Goal: Task Accomplishment & Management: Manage account settings

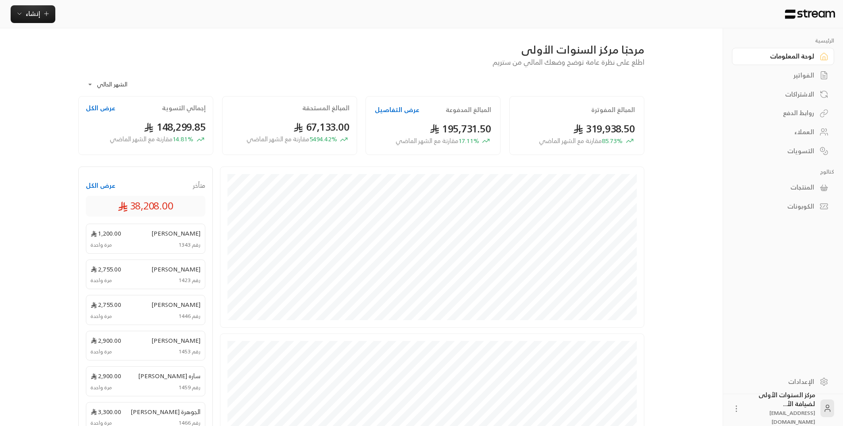
scroll to position [88, 0]
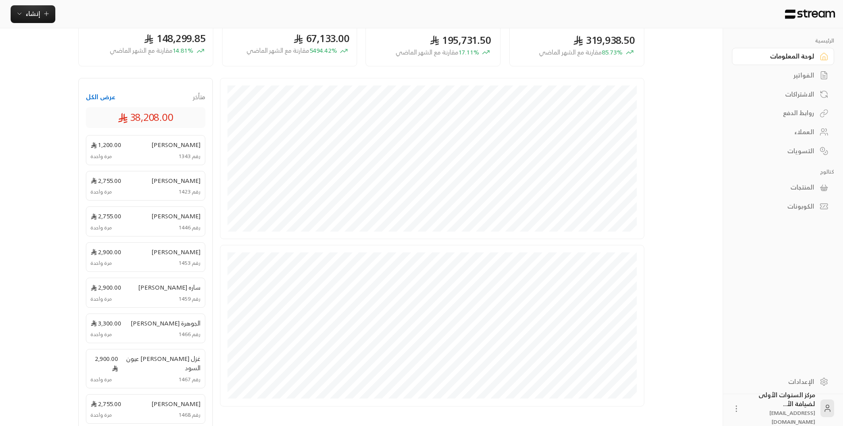
click at [798, 92] on div "الاشتراكات" at bounding box center [778, 94] width 71 height 9
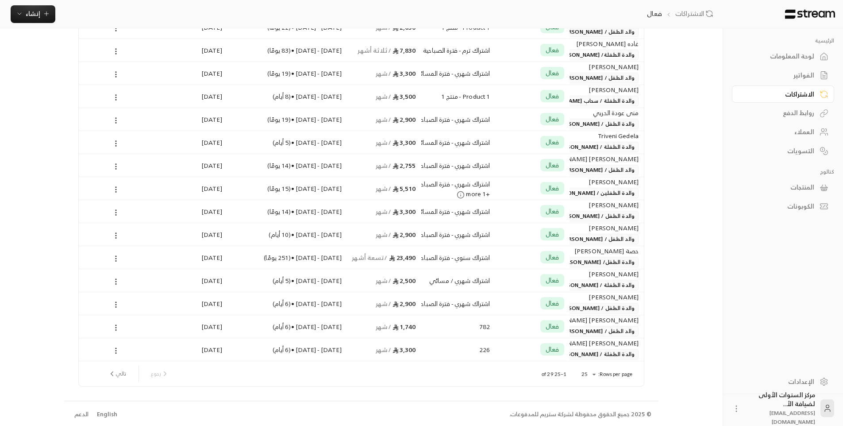
scroll to position [318, 0]
click at [543, 230] on div "فعال" at bounding box center [552, 232] width 24 height 12
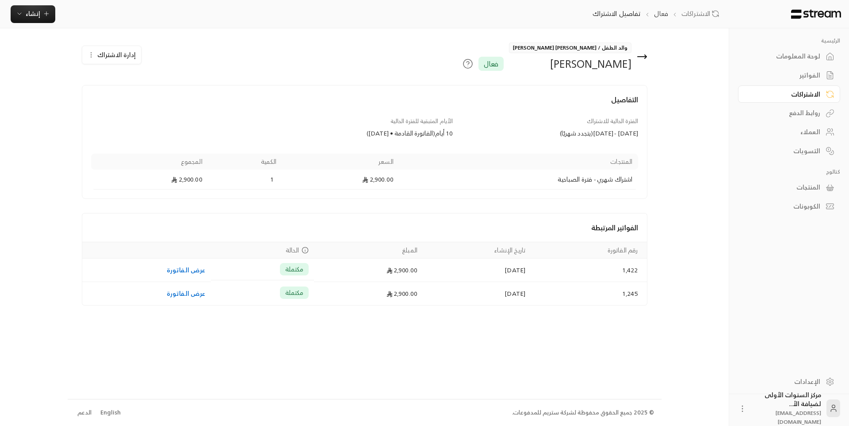
click at [648, 54] on div "والد الطفل / [PERSON_NAME] [PERSON_NAME] [PERSON_NAME] علي فعال" at bounding box center [460, 56] width 383 height 28
click at [646, 57] on icon at bounding box center [642, 57] width 9 height 0
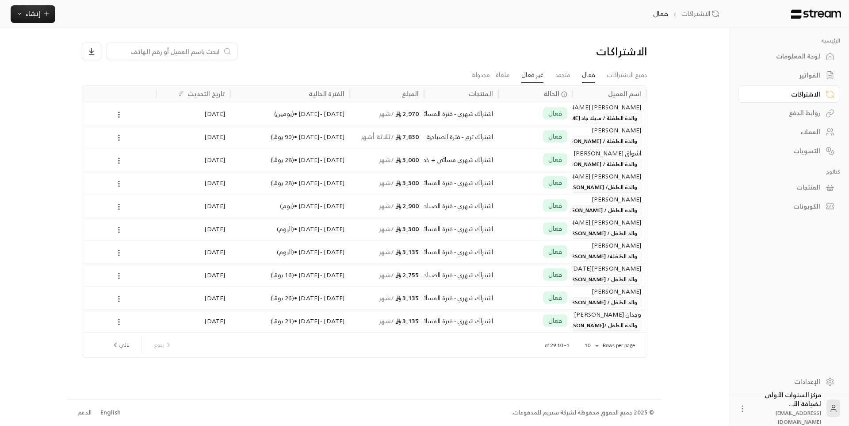
click at [537, 73] on link "غير فعال" at bounding box center [533, 75] width 22 height 16
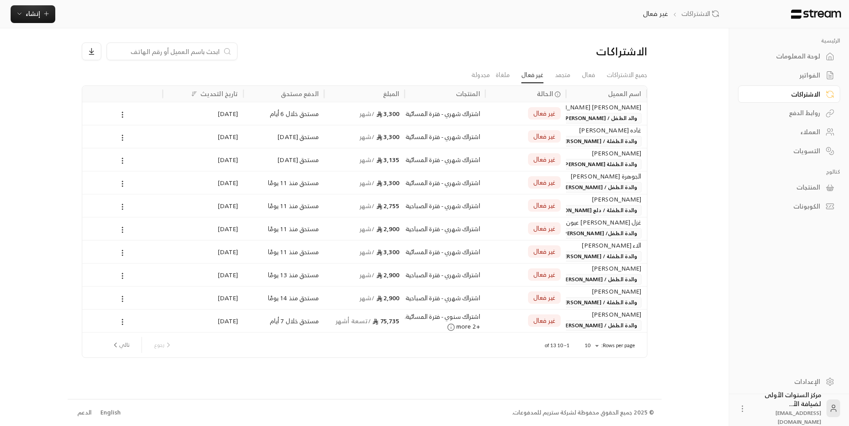
click at [572, 134] on div "غاده [PERSON_NAME]" at bounding box center [607, 130] width 70 height 10
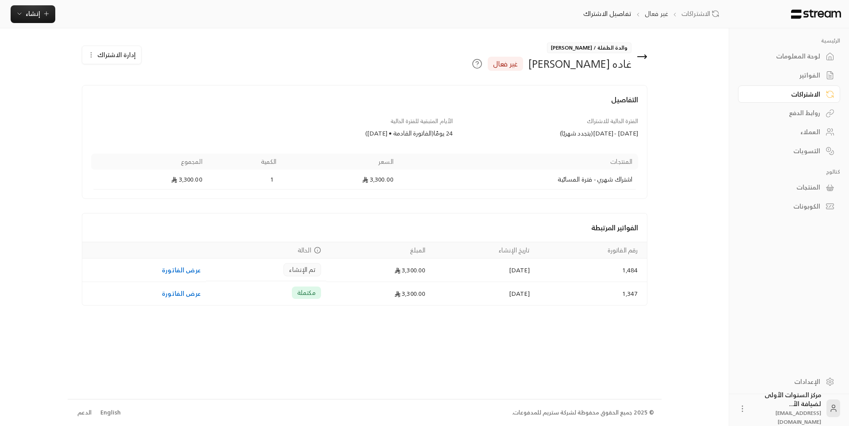
click at [641, 55] on icon at bounding box center [642, 56] width 11 height 11
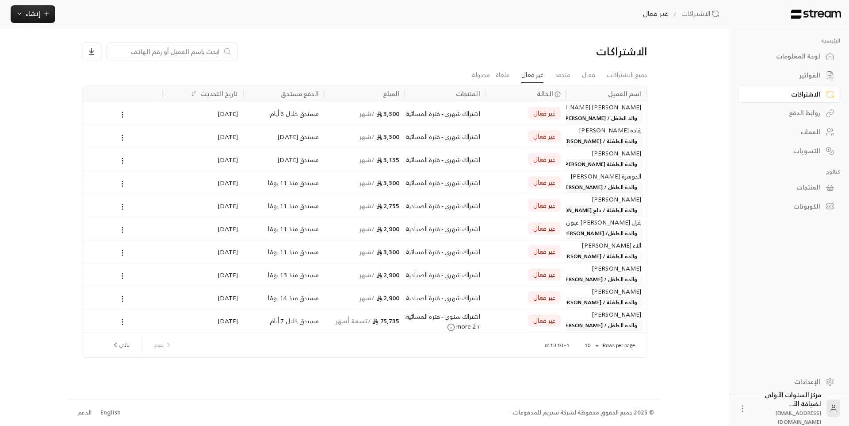
click at [579, 188] on span "والدة الطفل / [PERSON_NAME]" at bounding box center [599, 187] width 85 height 11
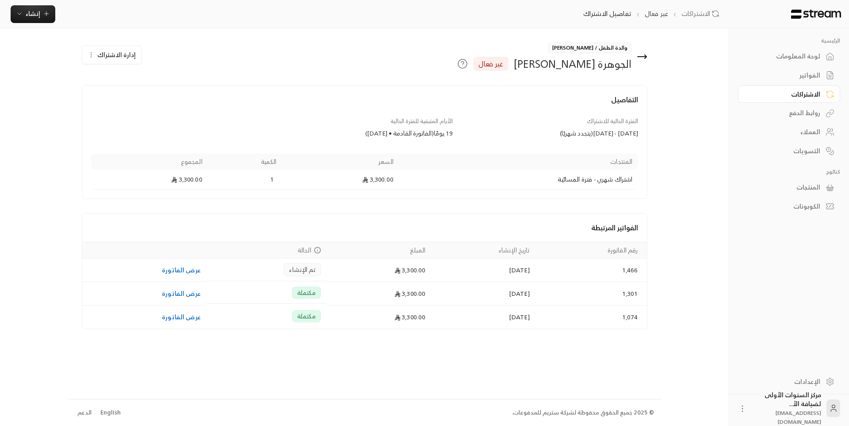
click at [127, 57] on span "إدارة الاشتراك" at bounding box center [116, 54] width 38 height 11
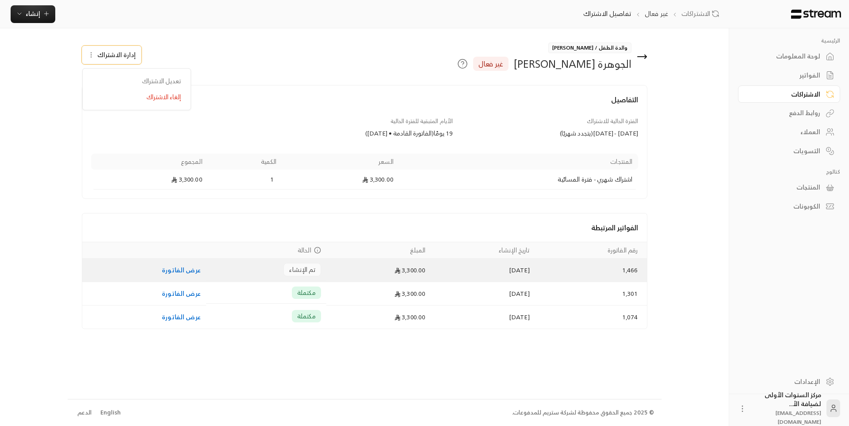
click at [357, 272] on td "3,300.00" at bounding box center [379, 269] width 105 height 23
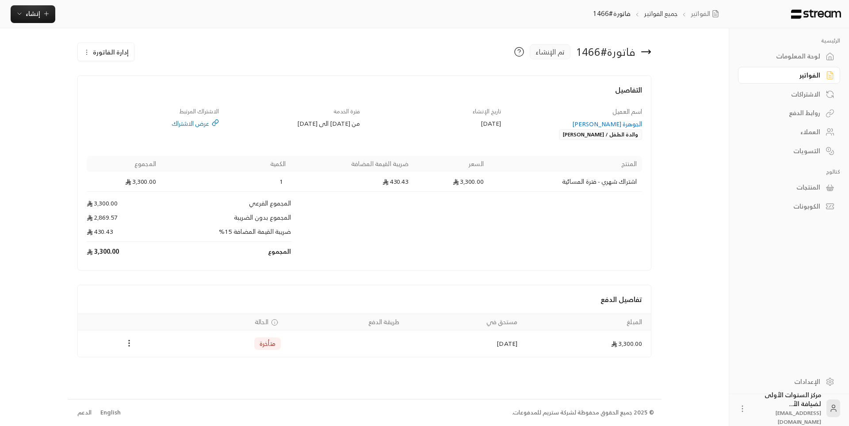
click at [110, 55] on span "إدارة الفاتورة" at bounding box center [111, 51] width 36 height 11
click at [135, 96] on link "إلغاء" at bounding box center [111, 94] width 55 height 16
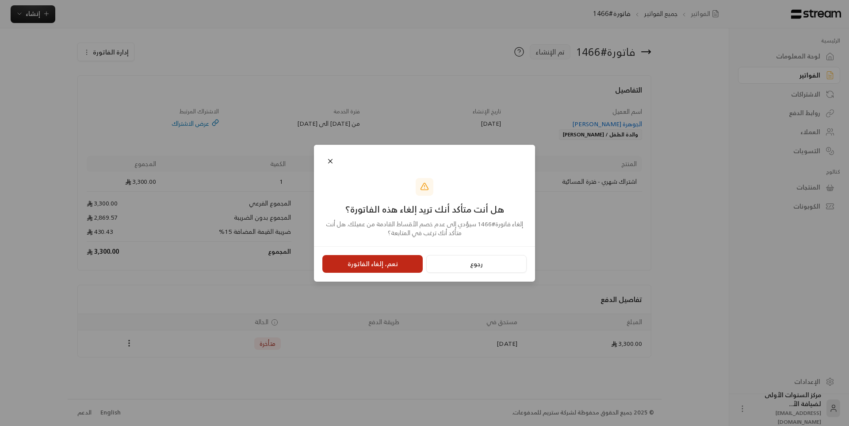
click at [380, 257] on button "نعم، إلغاء الفاتورة" at bounding box center [373, 264] width 100 height 18
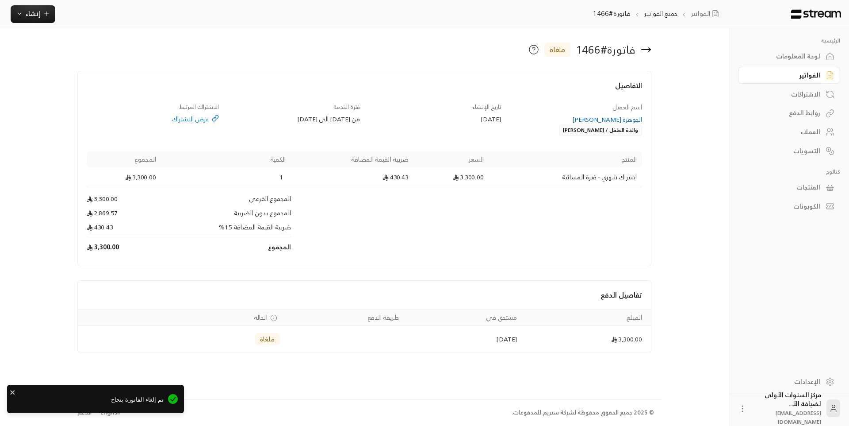
click at [611, 121] on div "الجوهرة [PERSON_NAME]" at bounding box center [576, 119] width 133 height 9
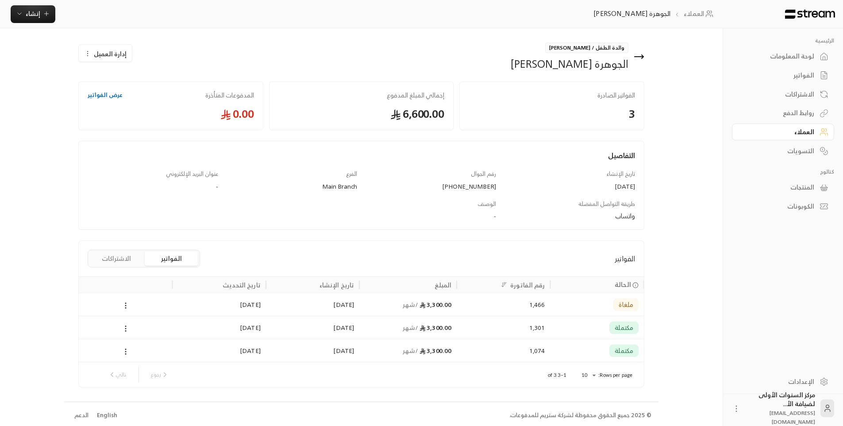
click at [116, 47] on button "إدارة العميل" at bounding box center [105, 54] width 53 height 18
click at [219, 55] on div "إدارة العميل تعديل حذف" at bounding box center [217, 56] width 287 height 28
click at [105, 255] on button "الاشتراكات" at bounding box center [116, 258] width 53 height 14
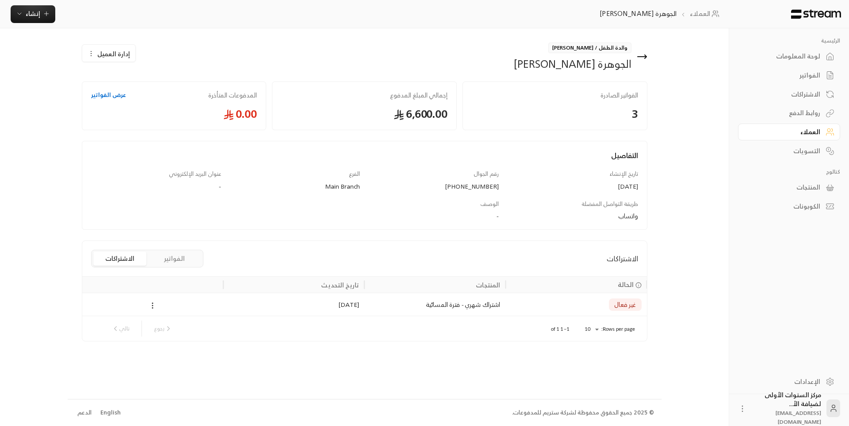
click at [104, 50] on span "إدارة العميل" at bounding box center [113, 53] width 33 height 9
click at [127, 225] on div "التفاصيل تاريخ الإنشاء [DATE] رقم الجوال [PHONE_NUMBER] الفرع Main Branch عنوان…" at bounding box center [365, 189] width 556 height 79
click at [152, 306] on icon at bounding box center [153, 305] width 8 height 8
click at [166, 348] on li "إلغاء" at bounding box center [162, 344] width 22 height 16
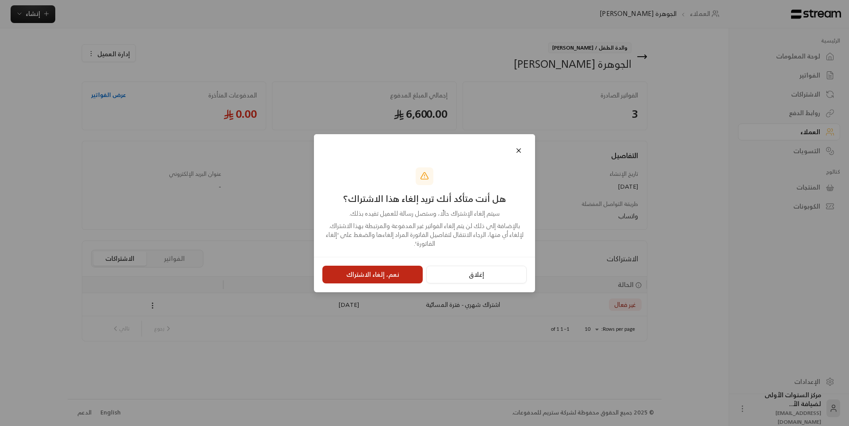
click at [368, 271] on button "نعم، إلغاء الاشتراك" at bounding box center [373, 274] width 100 height 18
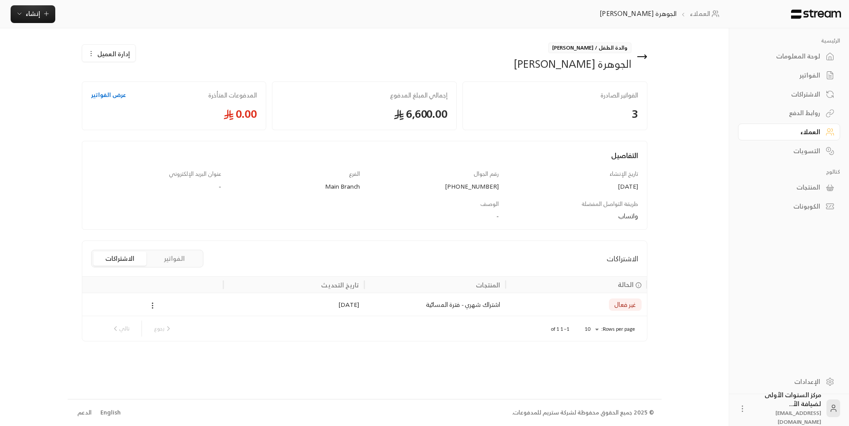
click at [642, 58] on icon at bounding box center [642, 56] width 11 height 11
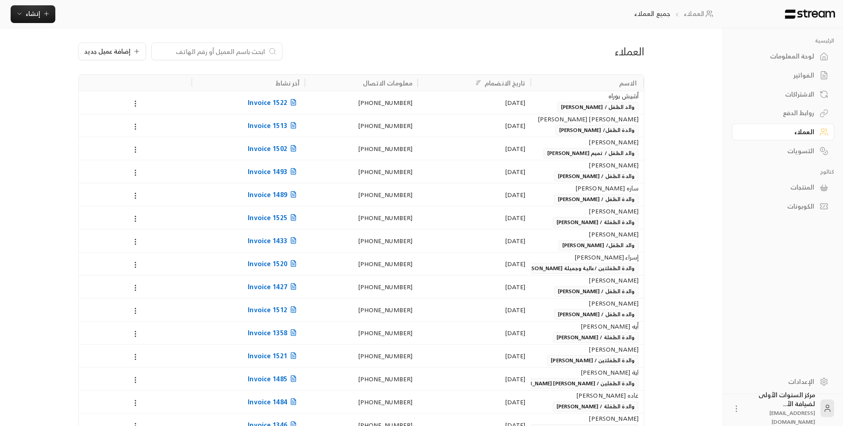
click at [796, 55] on div "لوحة المعلومات" at bounding box center [778, 56] width 71 height 9
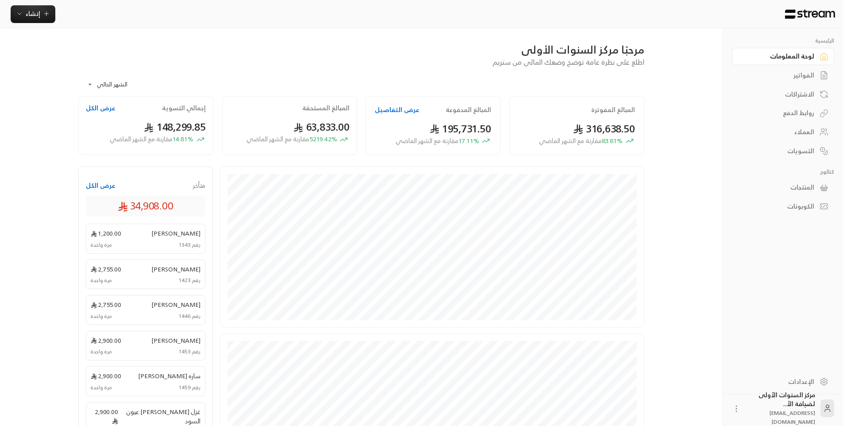
click at [800, 71] on div "الفواتير" at bounding box center [778, 75] width 71 height 9
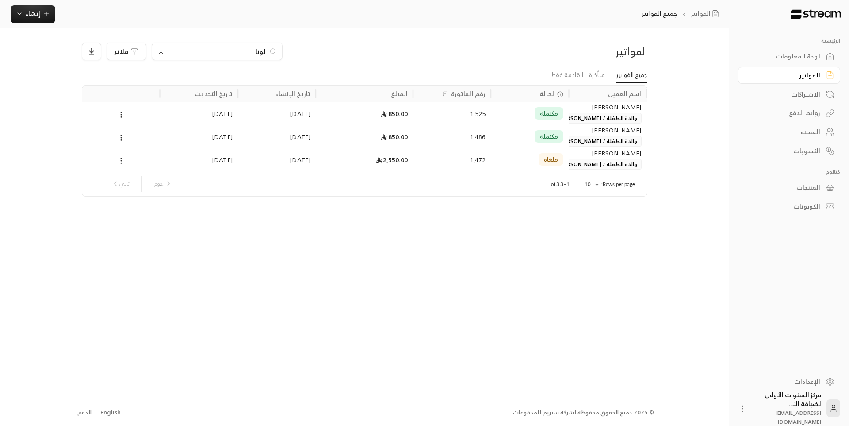
click at [163, 52] on icon at bounding box center [161, 51] width 7 height 7
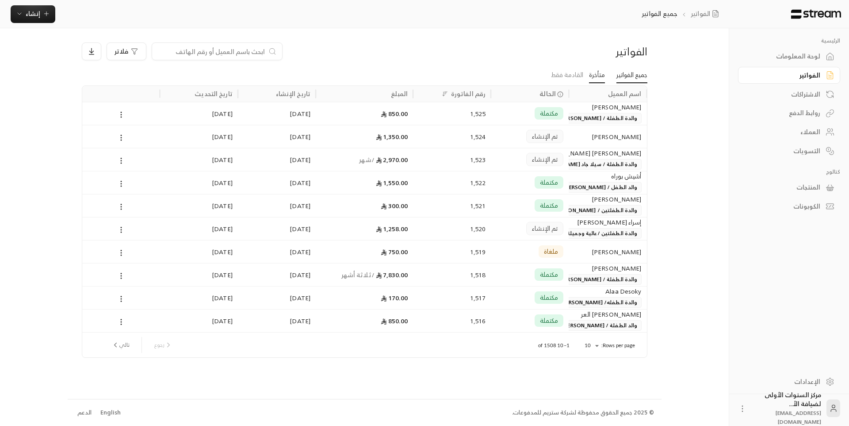
click at [600, 73] on link "متأخرة" at bounding box center [597, 75] width 16 height 16
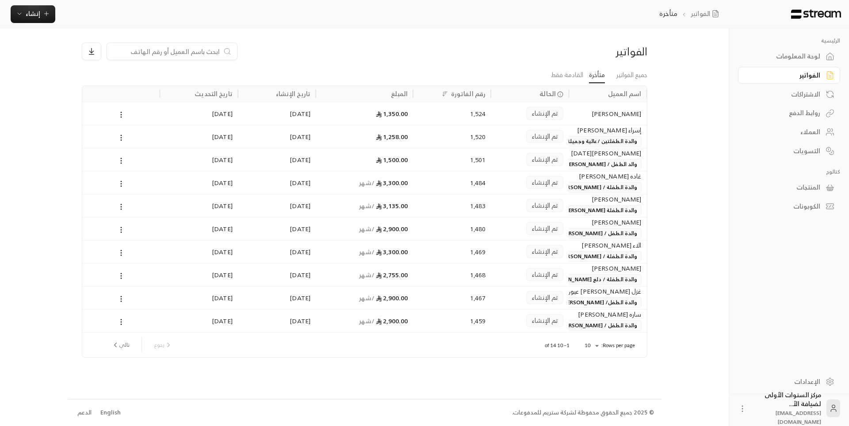
click at [586, 279] on span "والدة الطفلة / دلع [PERSON_NAME]" at bounding box center [594, 279] width 96 height 11
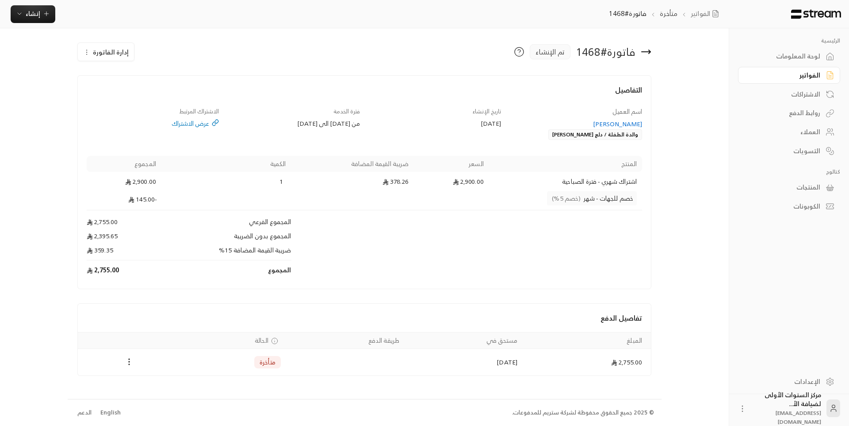
click at [337, 133] on div "فترة الخدمة من [DATE] الى [DATE]" at bounding box center [293, 123] width 141 height 33
click at [390, 113] on div "تاريخ الإنشاء [DATE]" at bounding box center [435, 123] width 141 height 33
click at [584, 127] on div "[PERSON_NAME]" at bounding box center [576, 123] width 133 height 9
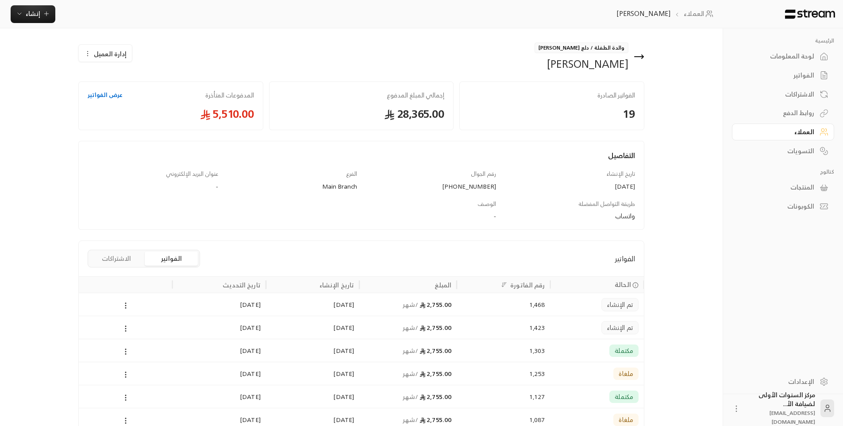
click at [534, 322] on div "1,423" at bounding box center [503, 327] width 83 height 23
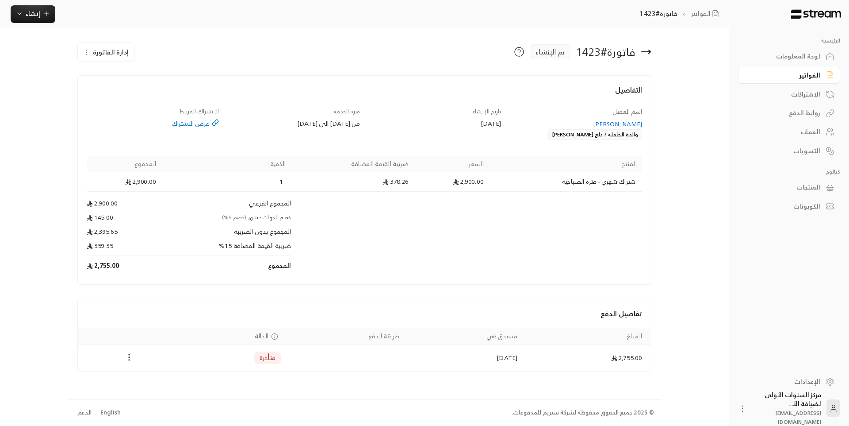
click at [647, 48] on icon at bounding box center [646, 51] width 11 height 11
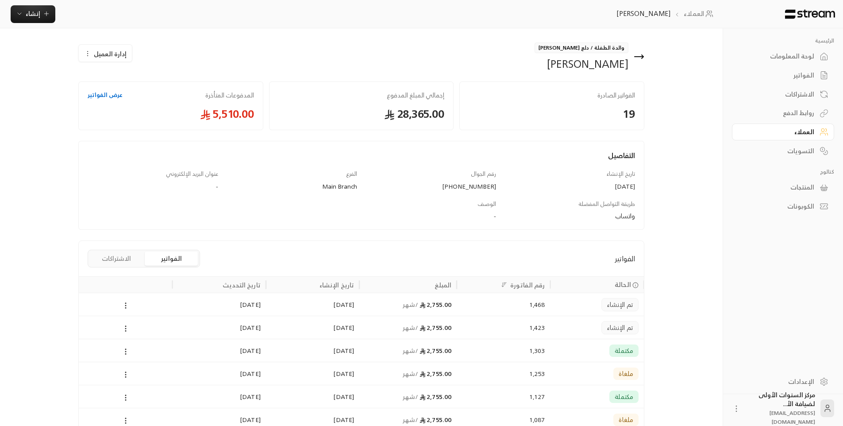
click at [543, 306] on div "1,468" at bounding box center [503, 304] width 83 height 23
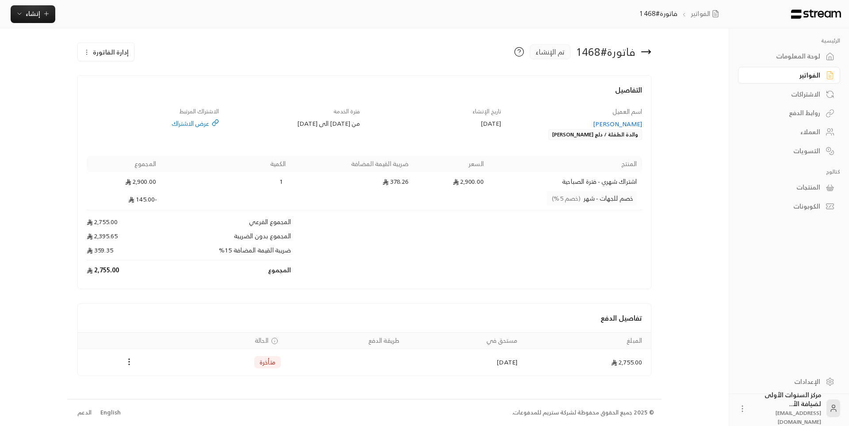
click at [649, 51] on icon at bounding box center [646, 51] width 11 height 11
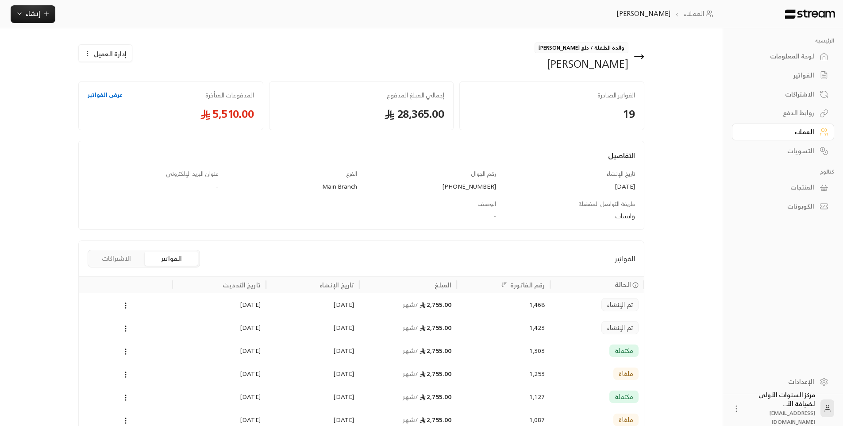
click at [818, 73] on link "الفواتير" at bounding box center [783, 75] width 102 height 17
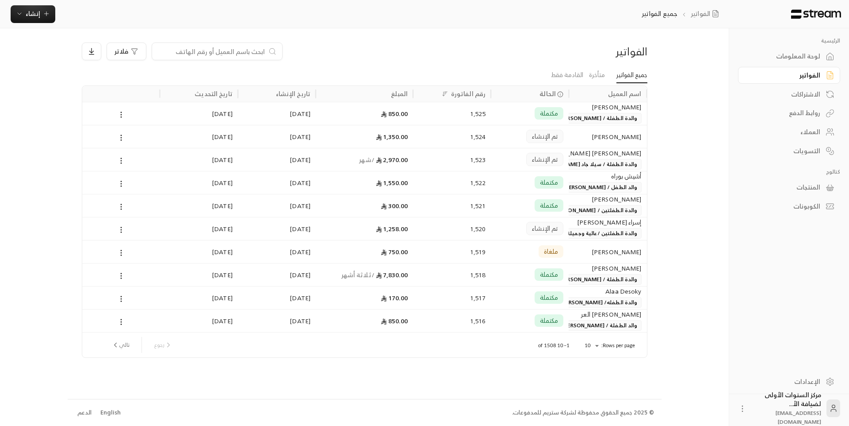
click at [225, 54] on input at bounding box center [212, 51] width 108 height 10
click at [20, 8] on span "إنشاء" at bounding box center [33, 13] width 34 height 11
click at [126, 46] on div "فوري" at bounding box center [76, 41] width 111 height 11
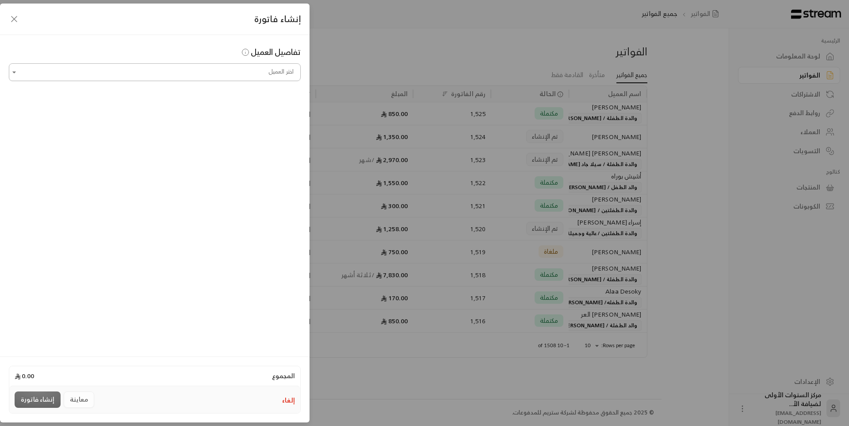
click at [241, 72] on input "اختر العميل" at bounding box center [155, 72] width 292 height 15
type input "*"
click at [221, 123] on span "والدة الطفله/ [PERSON_NAME]" at bounding box center [208, 119] width 86 height 15
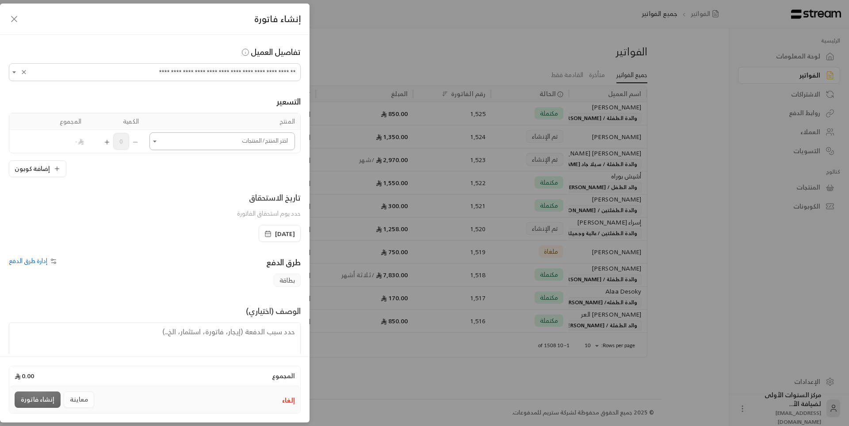
type input "**********"
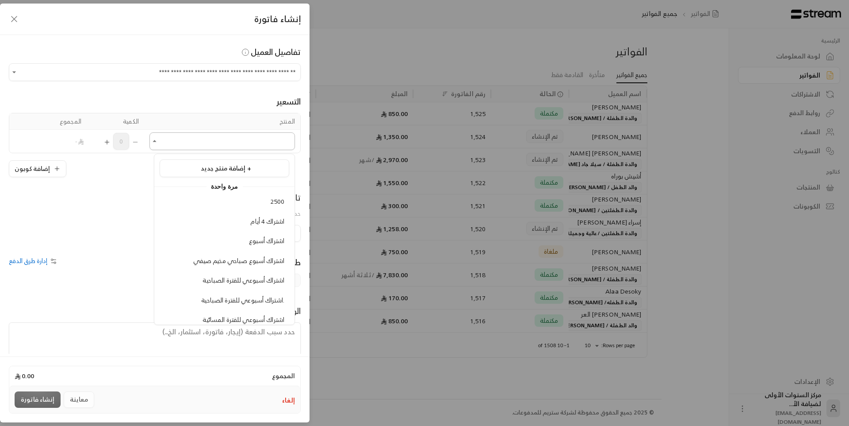
click at [247, 145] on input "اختر العميل" at bounding box center [223, 141] width 146 height 15
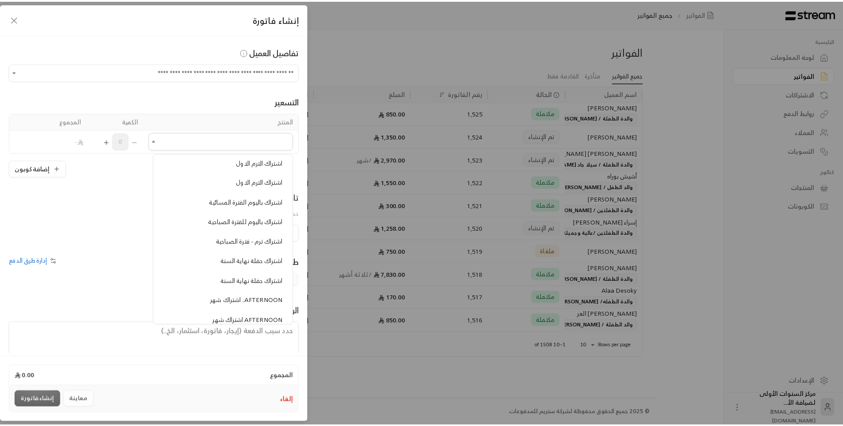
scroll to position [310, 0]
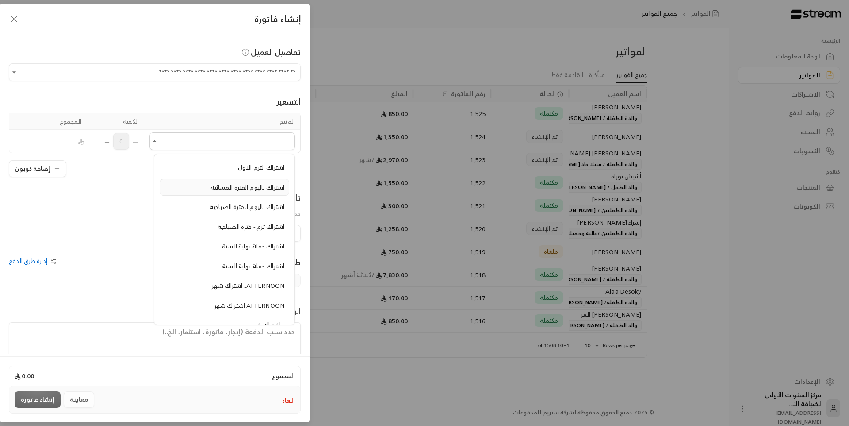
click at [242, 188] on span "اشتراك باليوم الفترة المسائية" at bounding box center [248, 186] width 74 height 11
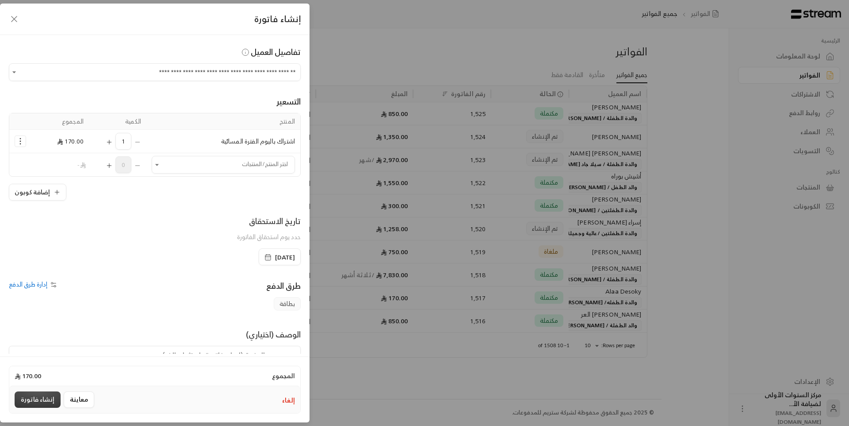
click at [46, 399] on button "إنشاء فاتورة" at bounding box center [38, 399] width 46 height 16
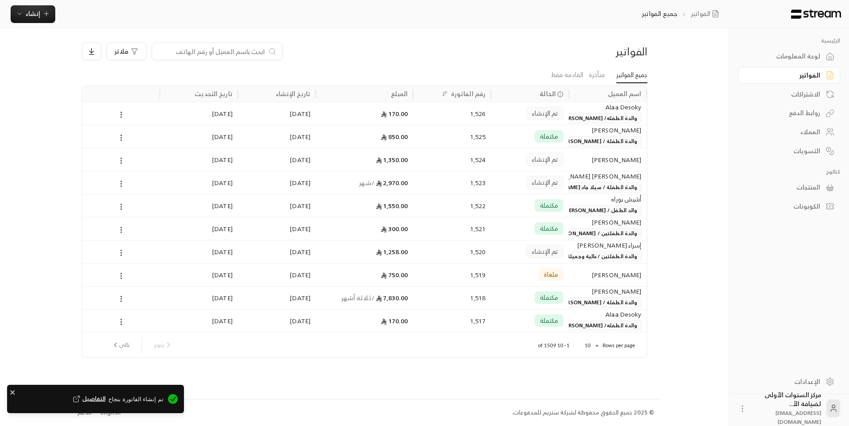
click at [485, 120] on div "1,526" at bounding box center [452, 113] width 67 height 23
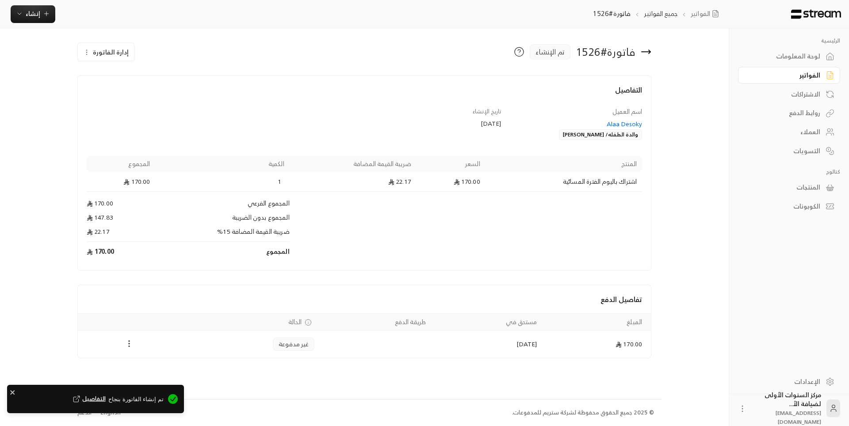
click at [131, 345] on icon "Payments" at bounding box center [129, 343] width 9 height 9
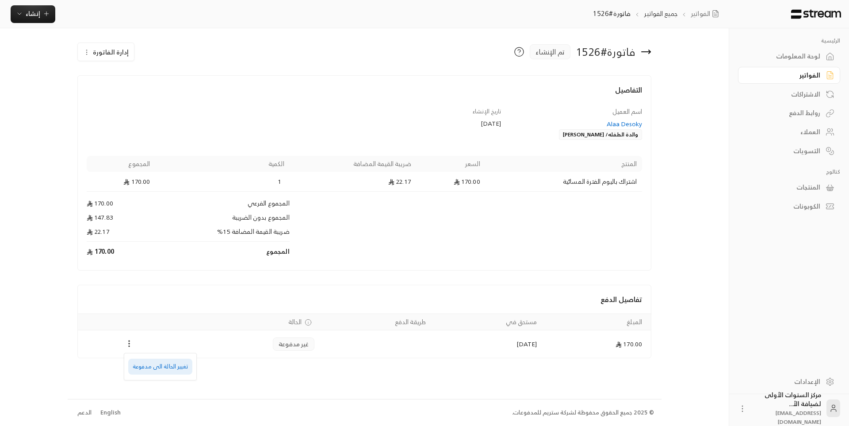
click at [172, 363] on li "تغيير الحالة الى مدفوعة" at bounding box center [160, 366] width 64 height 16
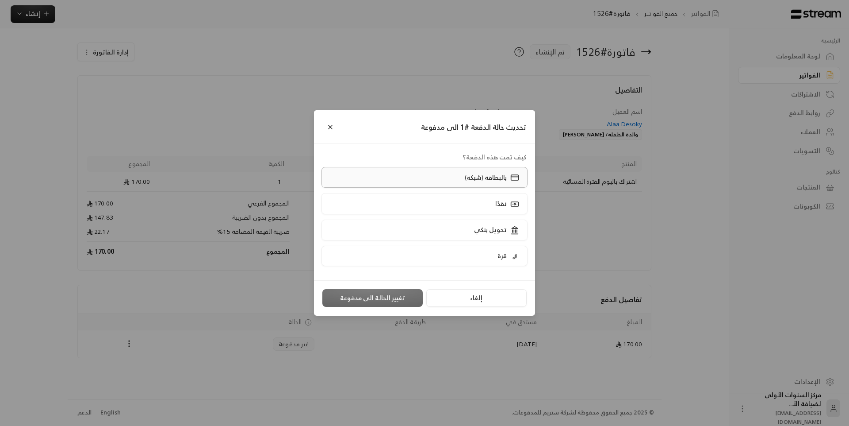
click at [505, 180] on p "بالبطاقة (شبكة)" at bounding box center [486, 177] width 42 height 9
click at [393, 302] on button "تغيير الحالة الى مدفوعة" at bounding box center [373, 298] width 100 height 18
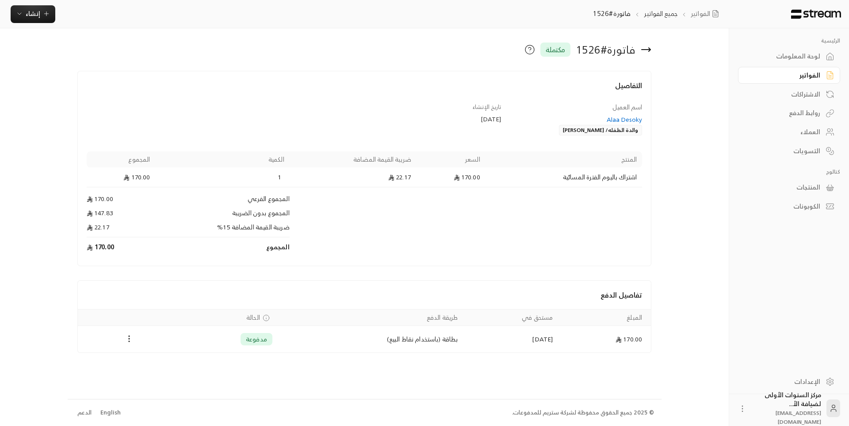
click at [812, 58] on div "لوحة المعلومات" at bounding box center [784, 56] width 71 height 9
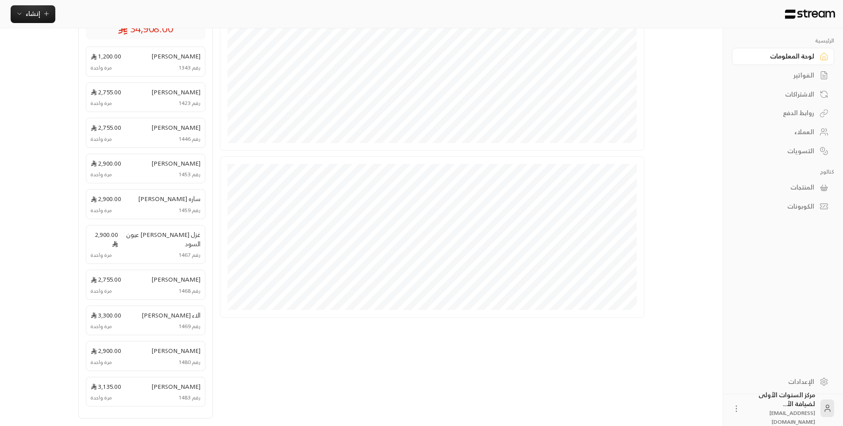
scroll to position [211, 0]
click at [161, 209] on span "غزل [PERSON_NAME] عيون السود" at bounding box center [159, 205] width 82 height 19
click at [172, 200] on span "غزل [PERSON_NAME] عيون السود" at bounding box center [159, 205] width 82 height 19
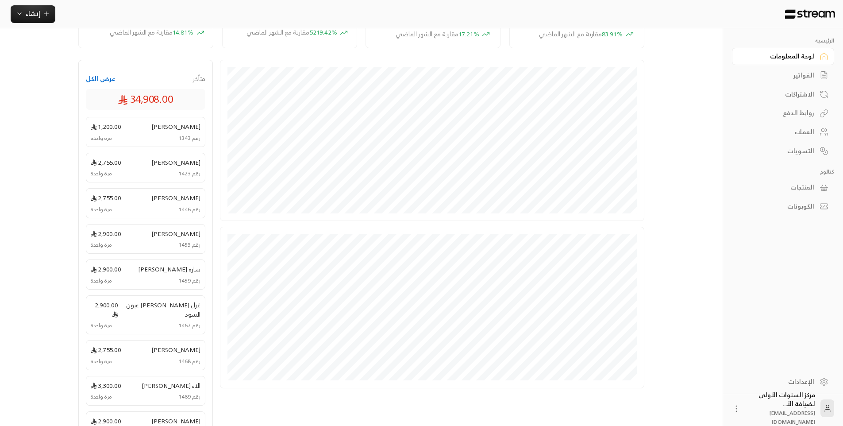
scroll to position [78, 0]
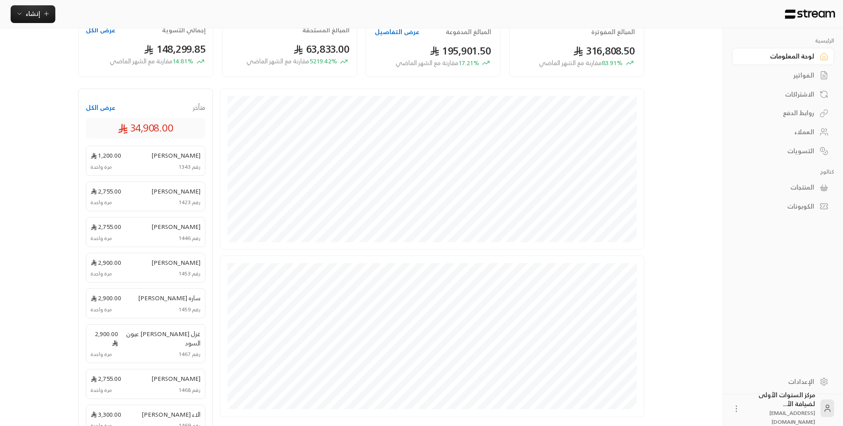
click at [818, 71] on link "الفواتير" at bounding box center [783, 75] width 102 height 17
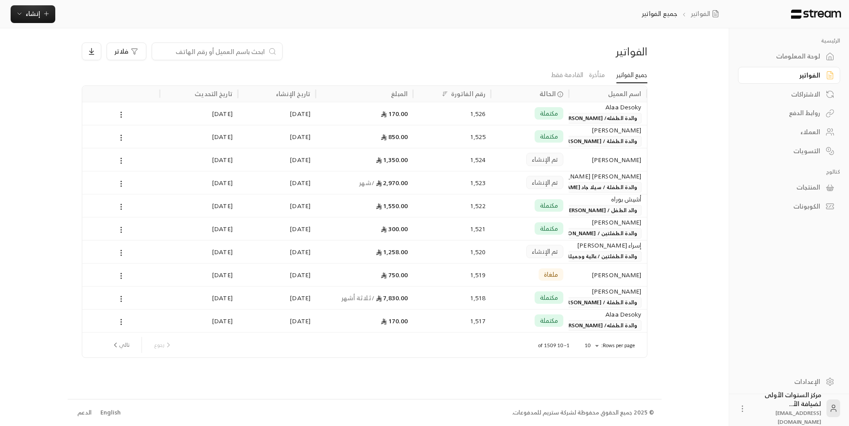
click at [599, 188] on span "والدة الطفلة / سيلا جاد [PERSON_NAME] [PERSON_NAME]" at bounding box center [566, 187] width 150 height 11
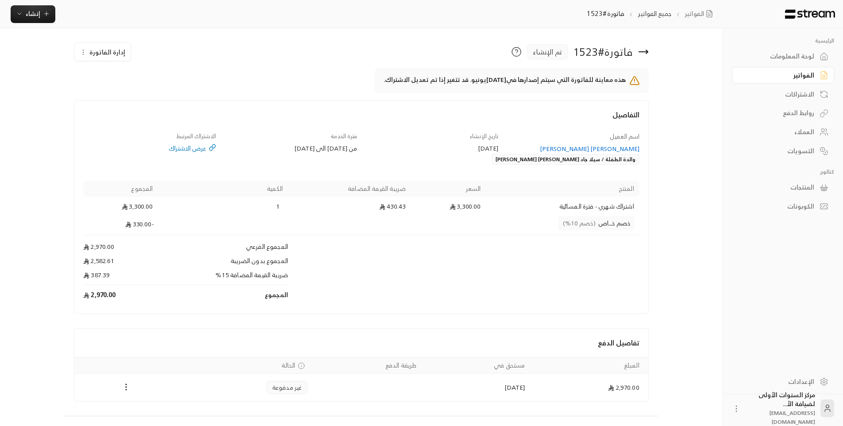
click at [626, 41] on div "فاتورة # 1523 تم الإنشاء إدارة الفاتورة هذه معاينة للفاتورة التي سيتم إصدارها ف…" at bounding box center [361, 221] width 594 height 387
click at [648, 54] on icon at bounding box center [643, 51] width 11 height 11
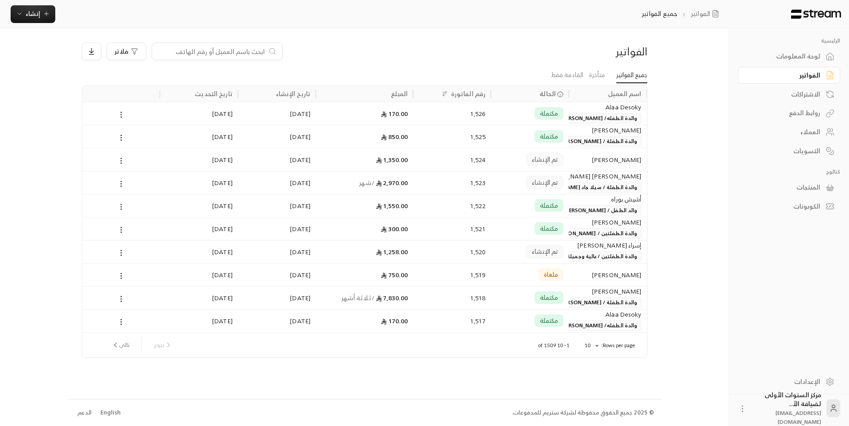
click at [686, 44] on div "الرئيسية لوحة المعلومات الفواتير الاشتراكات روابط الدفع العملاء التسويات كتالوج…" at bounding box center [425, 213] width 715 height 426
click at [787, 69] on link "الفواتير" at bounding box center [789, 75] width 102 height 17
click at [587, 302] on span "والدة الطفلة / [PERSON_NAME]" at bounding box center [599, 302] width 86 height 11
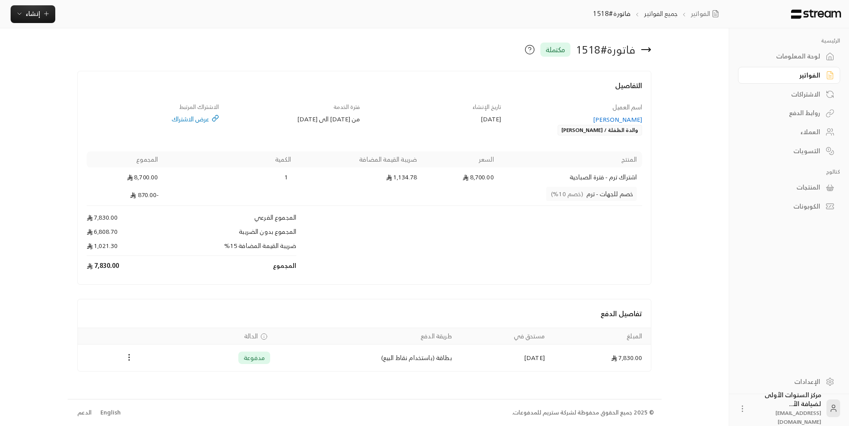
click at [789, 72] on div "الفواتير" at bounding box center [784, 75] width 71 height 9
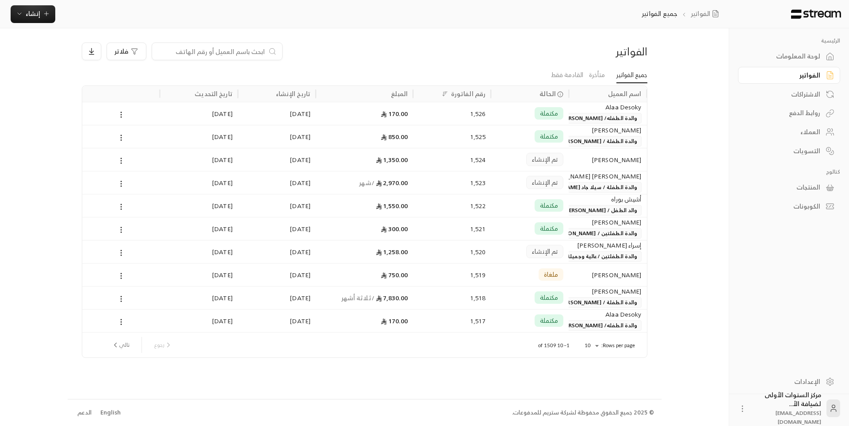
click at [609, 188] on span "والدة الطفلة / سيلا جاد [PERSON_NAME] [PERSON_NAME]" at bounding box center [566, 187] width 150 height 11
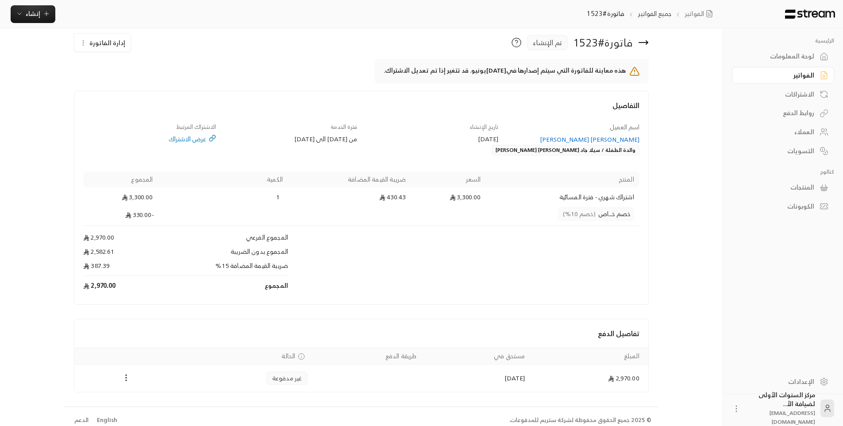
scroll to position [17, 0]
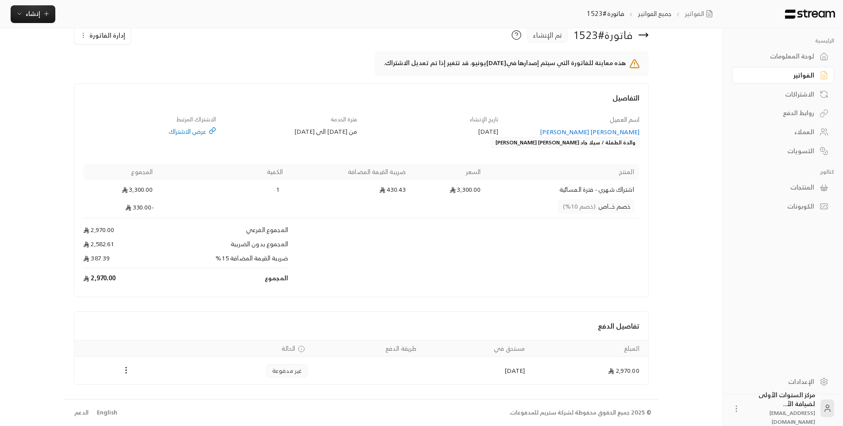
click at [606, 128] on div "[PERSON_NAME] [PERSON_NAME]" at bounding box center [573, 131] width 133 height 9
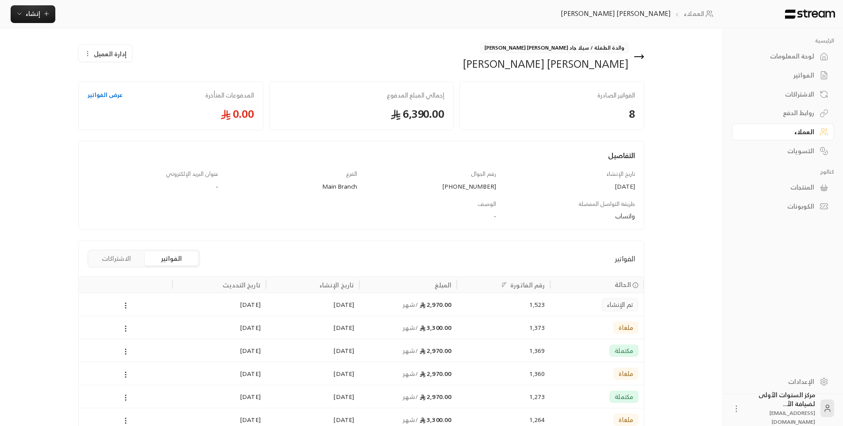
click at [529, 349] on div "1,369" at bounding box center [503, 350] width 83 height 23
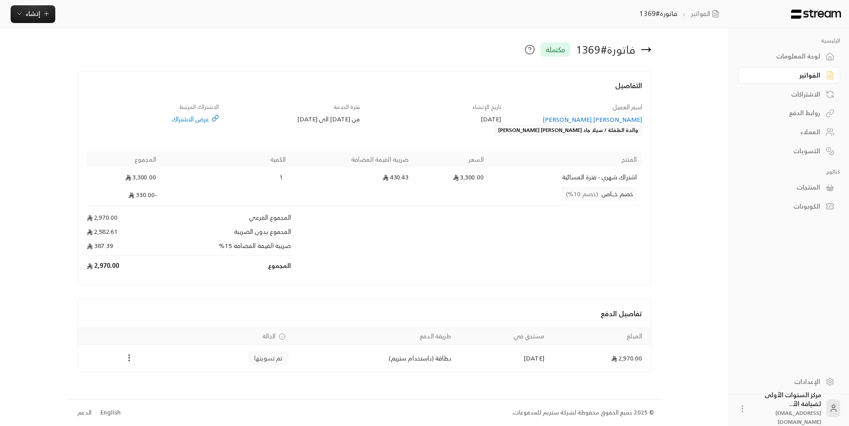
click at [652, 48] on div "فاتورة # 1369 مكتملة" at bounding box center [461, 49] width 389 height 14
click at [645, 48] on icon at bounding box center [646, 49] width 11 height 11
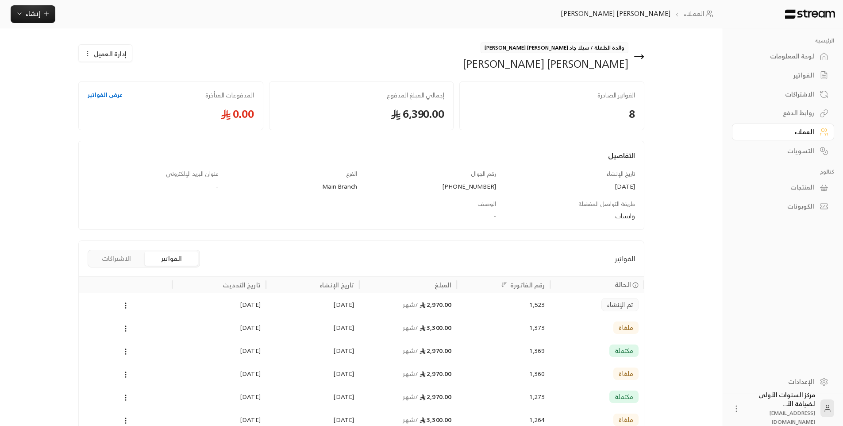
click at [459, 304] on div "1,523" at bounding box center [503, 303] width 93 height 23
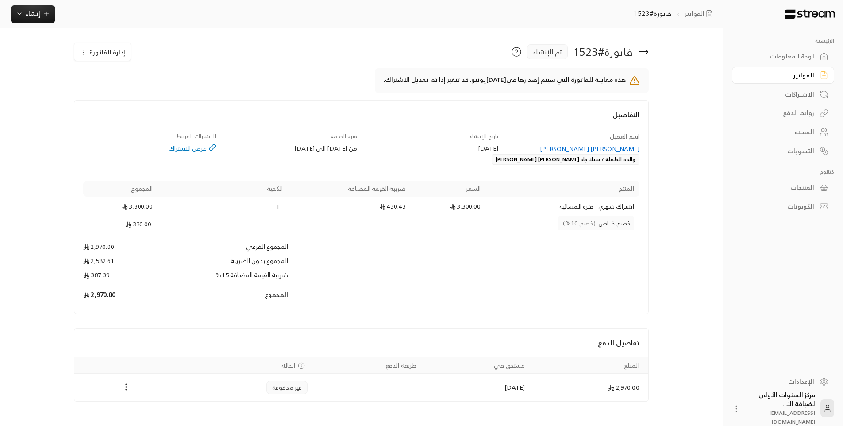
click at [645, 52] on icon at bounding box center [643, 52] width 9 height 0
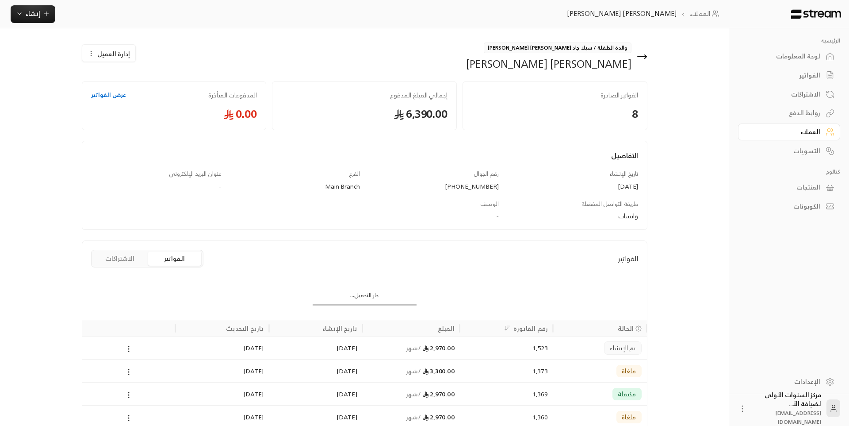
click at [793, 74] on div "الفواتير" at bounding box center [784, 75] width 71 height 9
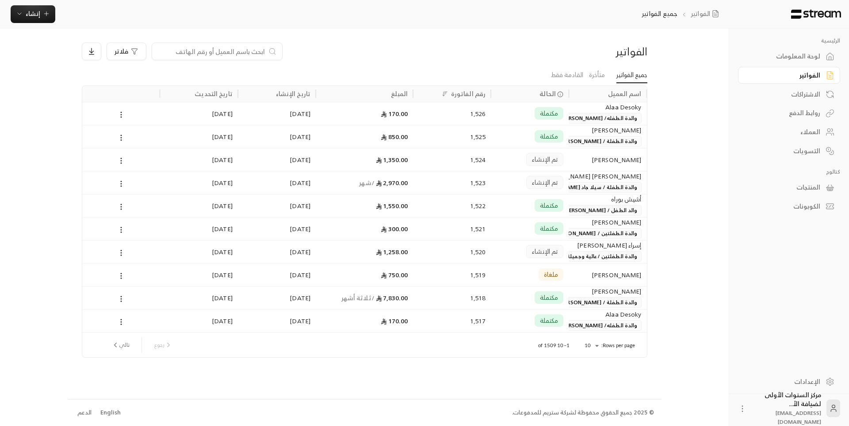
click at [223, 49] on input at bounding box center [212, 51] width 108 height 10
type input "ت"
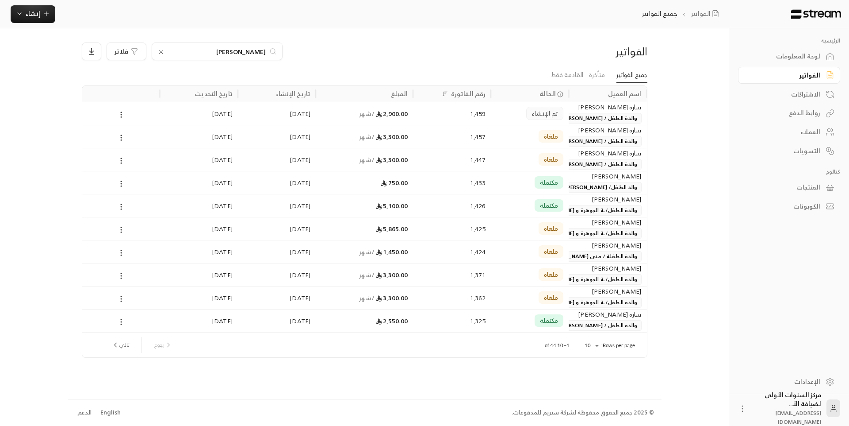
type input "[PERSON_NAME]"
click at [486, 111] on div "1,459" at bounding box center [452, 113] width 67 height 23
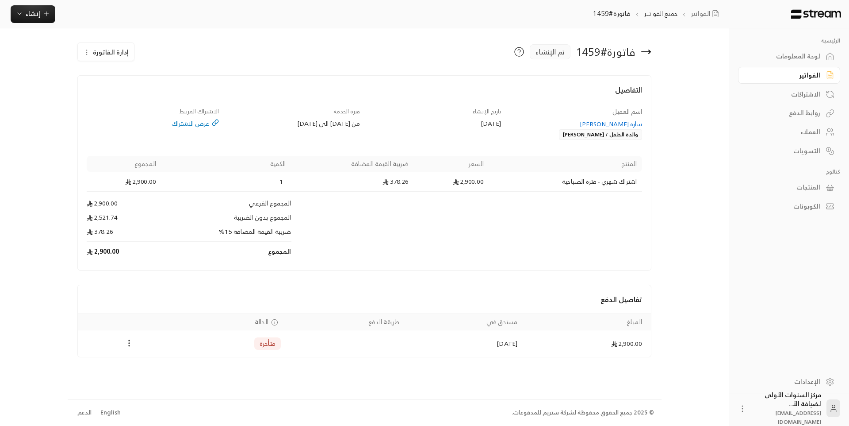
click at [266, 112] on div "فترة الخدمة من [DATE] الى [DATE]" at bounding box center [293, 123] width 141 height 33
click at [649, 56] on icon at bounding box center [646, 51] width 11 height 11
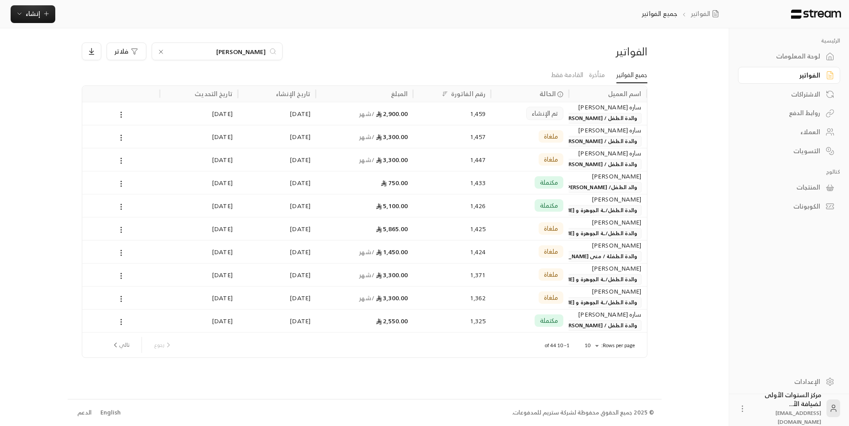
click at [741, 56] on div "الرئيسية لوحة المعلومات الفواتير الاشتراكات روابط الدفع العملاء التسويات كتالوج…" at bounding box center [790, 121] width 120 height 186
click at [756, 55] on div "لوحة المعلومات" at bounding box center [784, 56] width 71 height 9
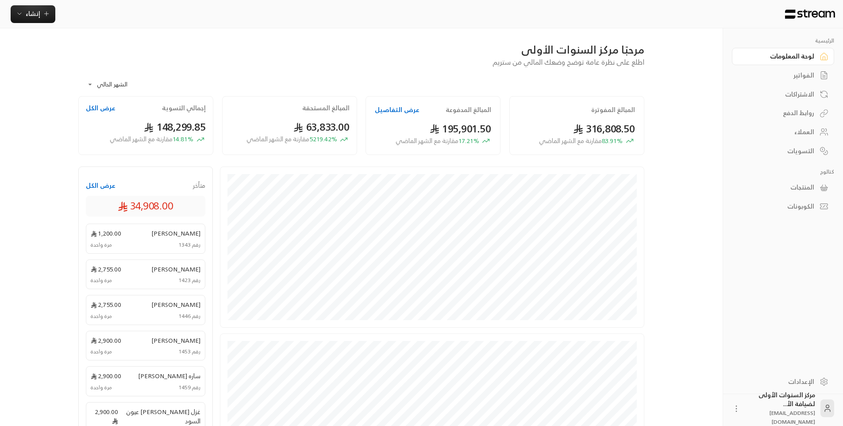
click at [775, 70] on link "الفواتير" at bounding box center [783, 75] width 102 height 17
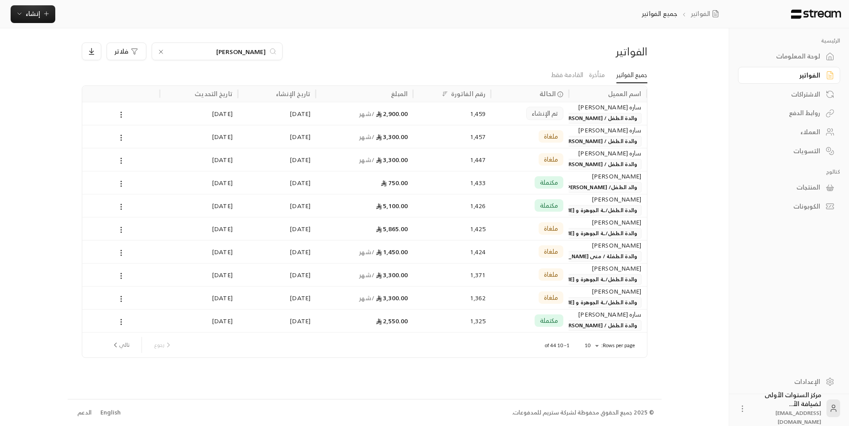
click at [253, 47] on input "[PERSON_NAME]" at bounding box center [217, 51] width 98 height 10
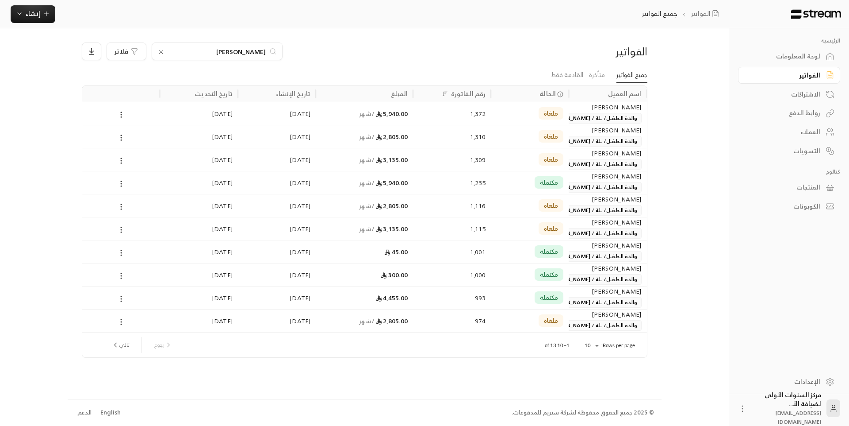
type input "[PERSON_NAME]"
click at [584, 185] on span "والدة الطفــل/ ـلة / [PERSON_NAME] [PERSON_NAME]" at bounding box center [572, 187] width 140 height 11
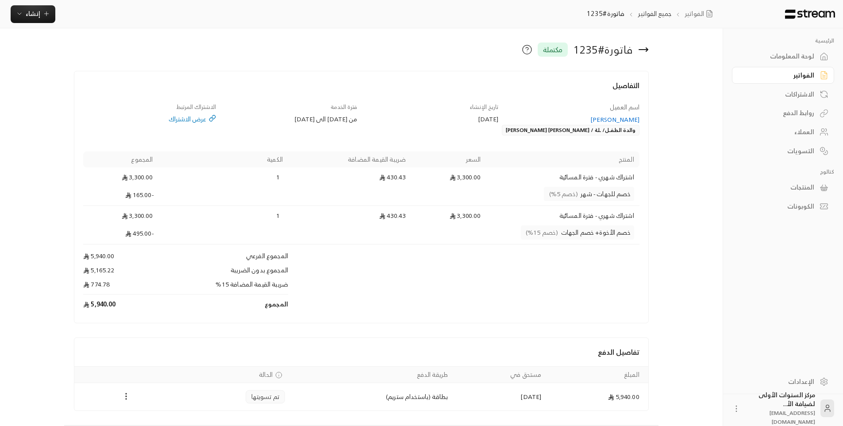
click at [754, 74] on div "الفواتير" at bounding box center [778, 75] width 71 height 9
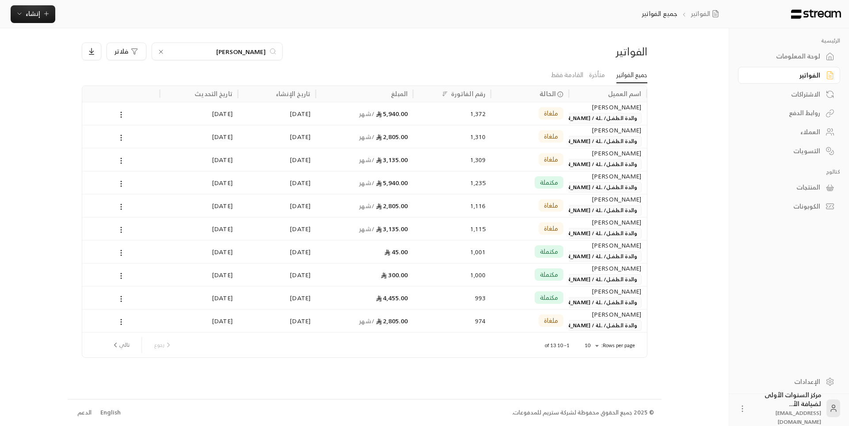
click at [261, 49] on input "[PERSON_NAME]" at bounding box center [217, 51] width 98 height 10
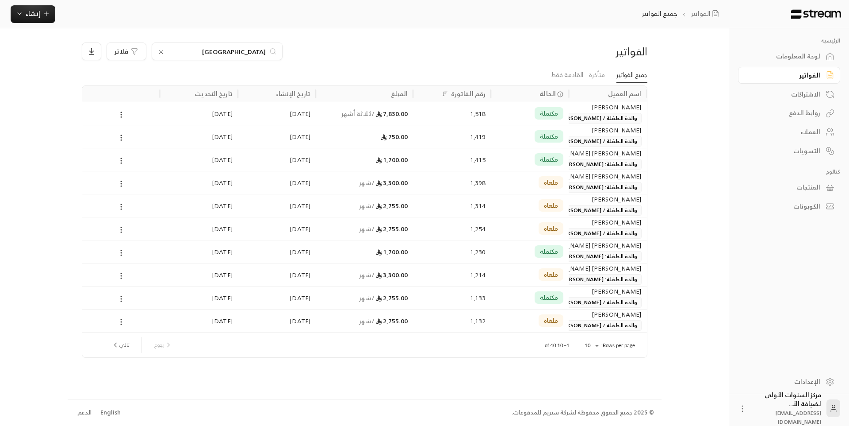
type input "[GEOGRAPHIC_DATA]"
click at [580, 165] on span "والدة الطفلة : [PERSON_NAME]" at bounding box center [600, 164] width 84 height 11
